Goal: Information Seeking & Learning: Learn about a topic

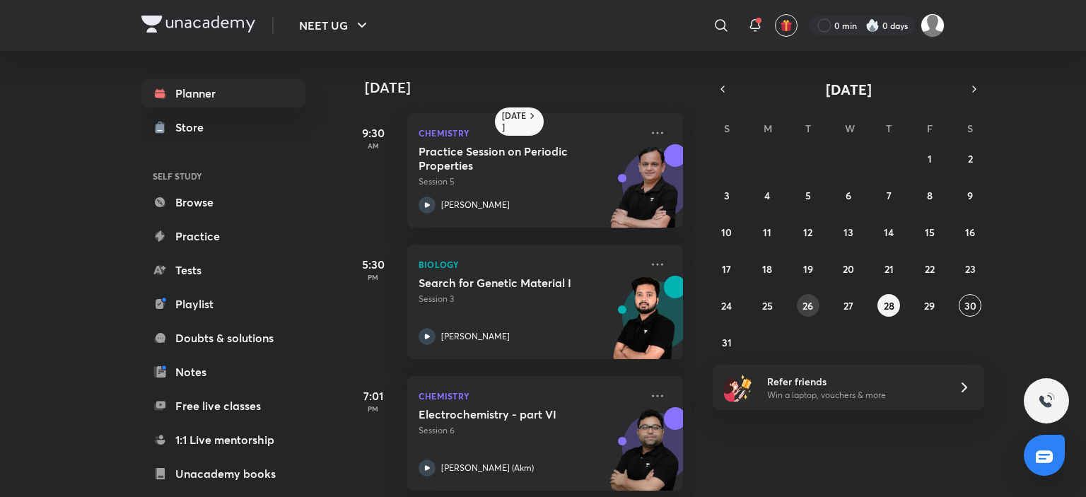
click at [811, 313] on button "26" at bounding box center [808, 305] width 23 height 23
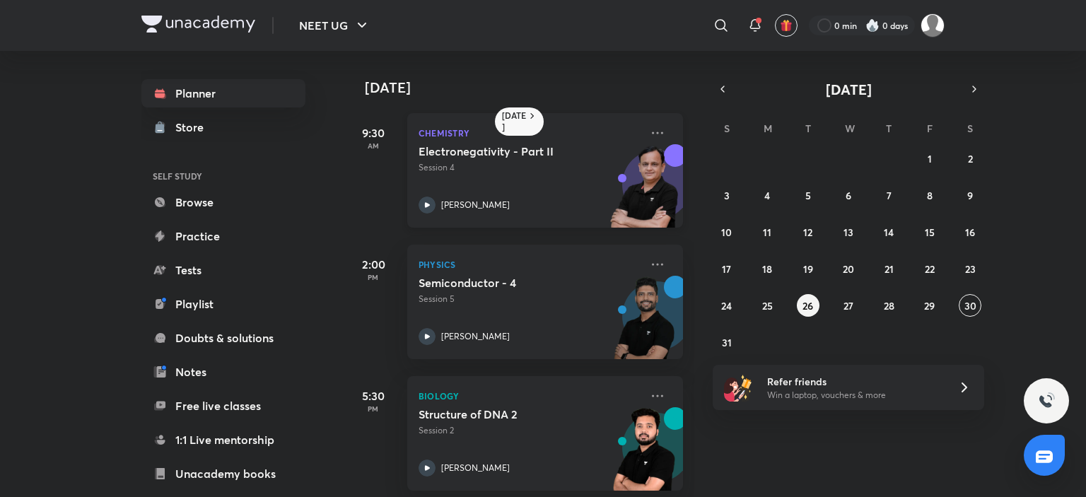
click at [481, 207] on p "[PERSON_NAME]" at bounding box center [475, 205] width 69 height 13
